Goal: Use online tool/utility: Utilize a website feature to perform a specific function

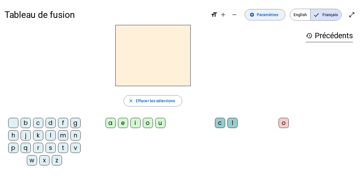
click at [254, 14] on mat-icon "settings" at bounding box center [251, 14] width 5 height 5
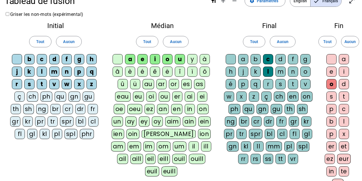
scroll to position [14, 0]
click at [55, 95] on div "qu" at bounding box center [61, 96] width 12 height 10
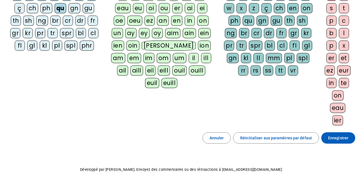
scroll to position [122, 0]
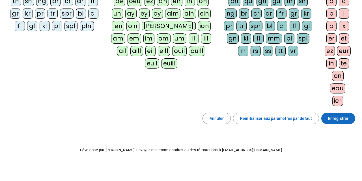
click at [339, 116] on span "Enregistrer" at bounding box center [338, 118] width 20 height 7
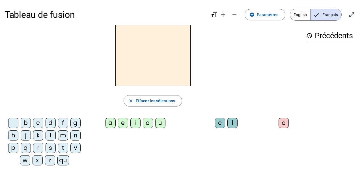
click at [64, 161] on div "qu" at bounding box center [63, 160] width 12 height 10
click at [136, 122] on div "i" at bounding box center [135, 123] width 10 height 10
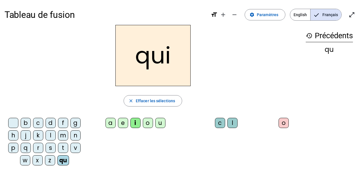
click at [51, 146] on div "s" at bounding box center [51, 148] width 10 height 10
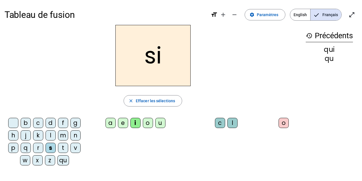
click at [74, 132] on div "n" at bounding box center [75, 135] width 10 height 10
click at [123, 123] on div "e" at bounding box center [123, 123] width 10 height 10
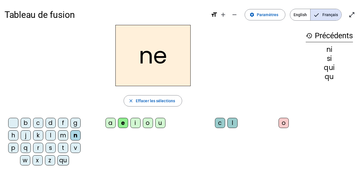
click at [50, 145] on div "s" at bounding box center [51, 148] width 10 height 10
click at [55, 122] on div "d" at bounding box center [51, 123] width 10 height 10
click at [160, 121] on div "u" at bounding box center [160, 123] width 10 height 10
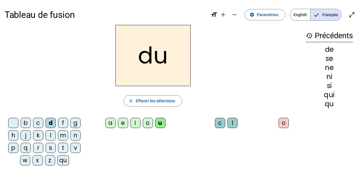
click at [53, 148] on div "s" at bounding box center [51, 148] width 10 height 10
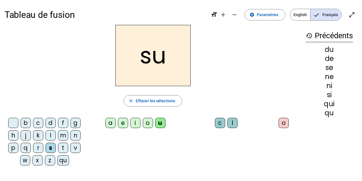
click at [52, 135] on div "l" at bounding box center [51, 135] width 10 height 10
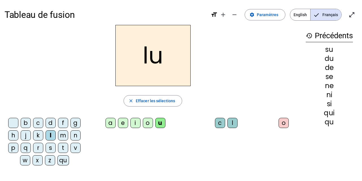
click at [105, 121] on div "a e i o u" at bounding box center [136, 124] width 95 height 12
click at [107, 122] on div "a" at bounding box center [110, 123] width 10 height 10
click at [65, 135] on div "m" at bounding box center [63, 135] width 10 height 10
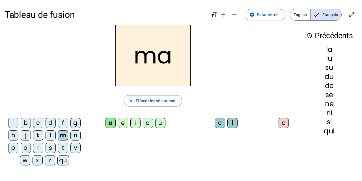
click at [121, 122] on div "e" at bounding box center [123, 123] width 10 height 10
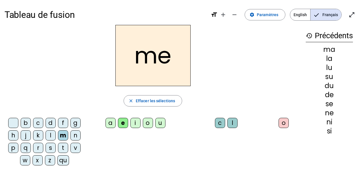
click at [56, 123] on letter-bubble "d" at bounding box center [52, 124] width 12 height 12
